Goal: Check status: Check status

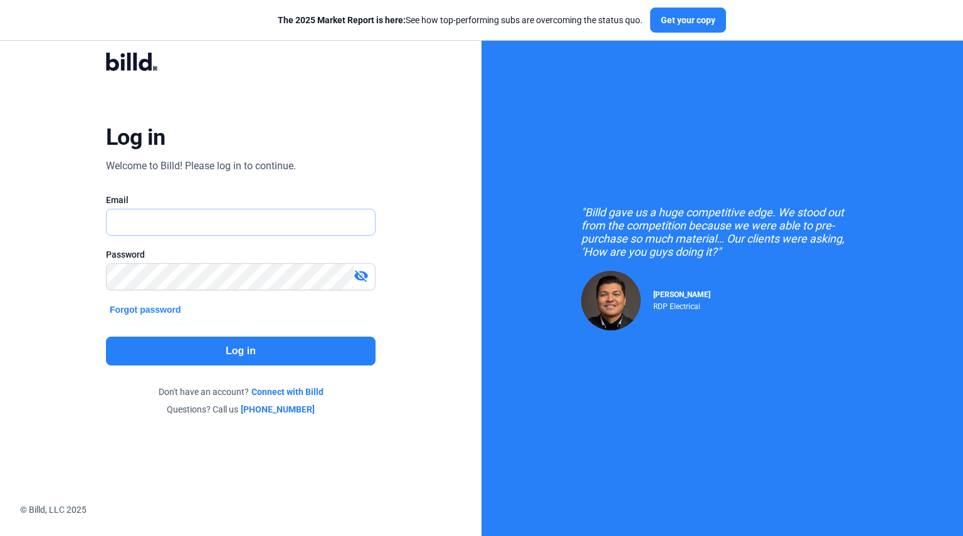
click at [176, 221] on input "text" at bounding box center [241, 222] width 268 height 26
type input "[EMAIL_ADDRESS][DOMAIN_NAME]"
click at [261, 349] on button "Log in" at bounding box center [241, 351] width 270 height 29
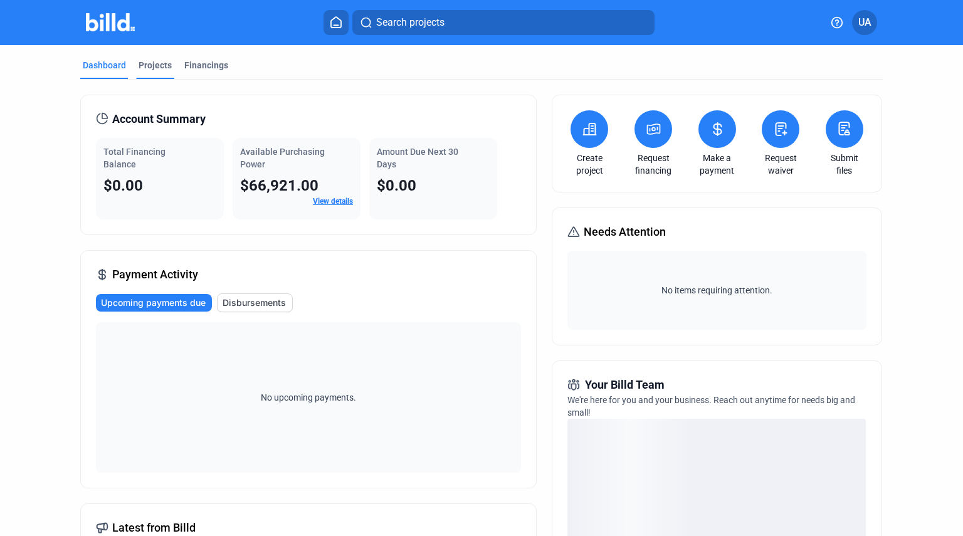
click at [154, 66] on div "Projects" at bounding box center [155, 65] width 33 height 13
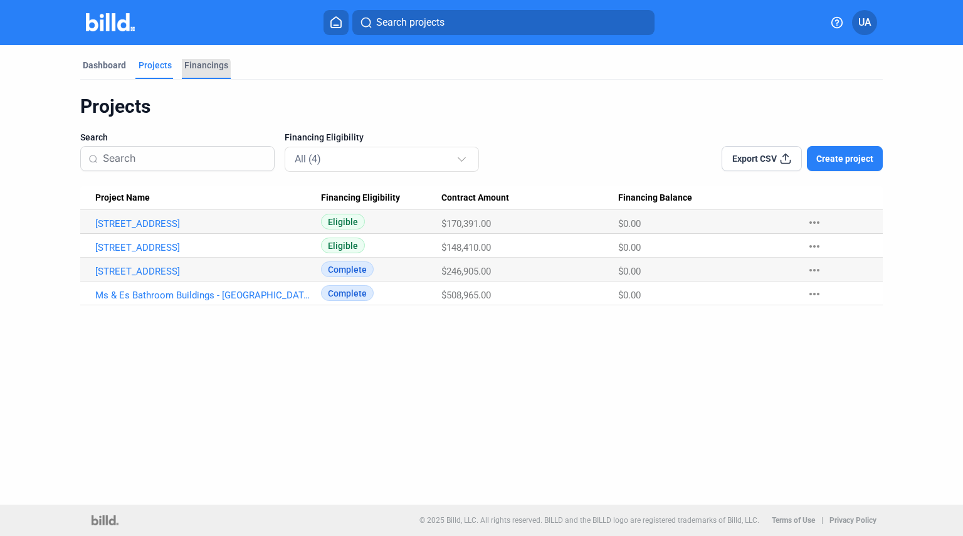
click at [198, 73] on div "Financings" at bounding box center [206, 69] width 49 height 20
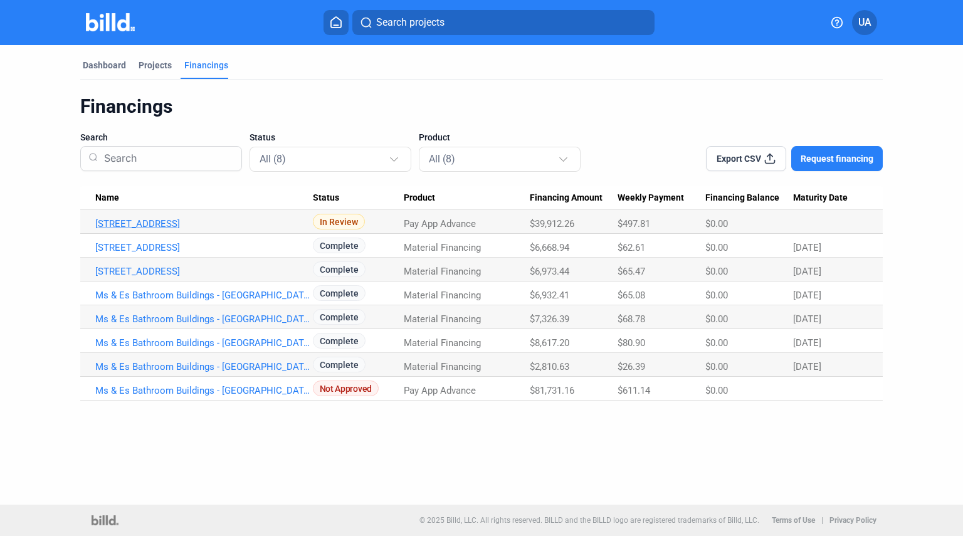
click at [172, 226] on link "[STREET_ADDRESS]" at bounding box center [204, 223] width 218 height 11
